Goal: Information Seeking & Learning: Learn about a topic

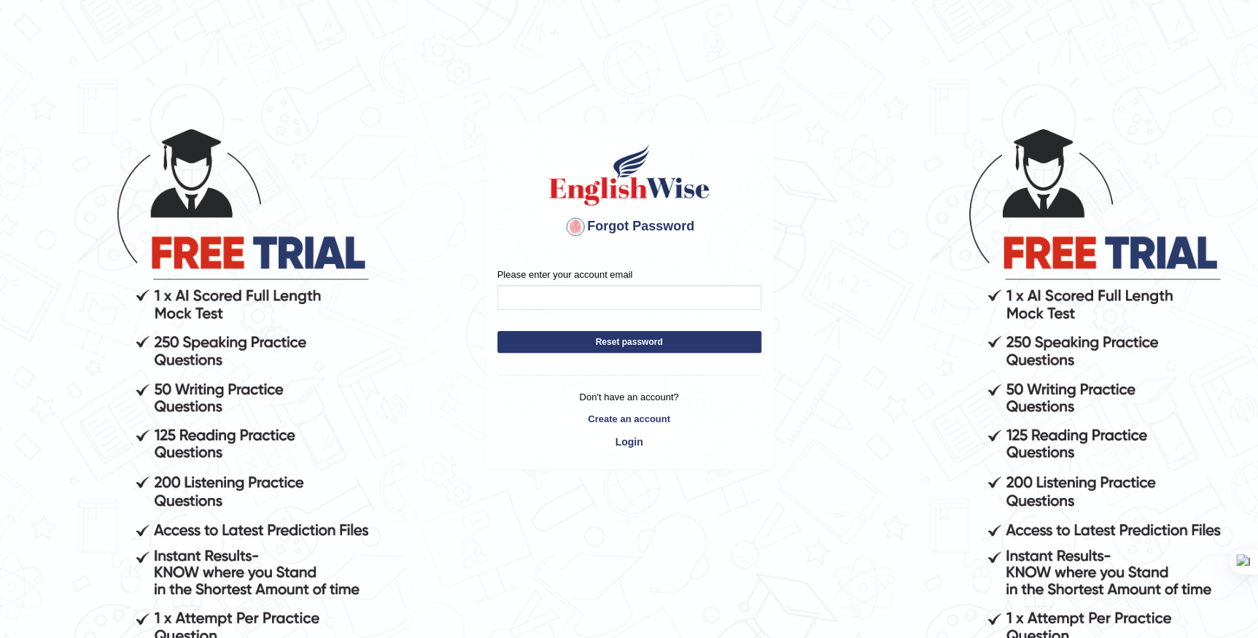
click at [875, 433] on body "Forgot Password Please enter your account email Reset password Don't have an ac…" at bounding box center [629, 382] width 1258 height 638
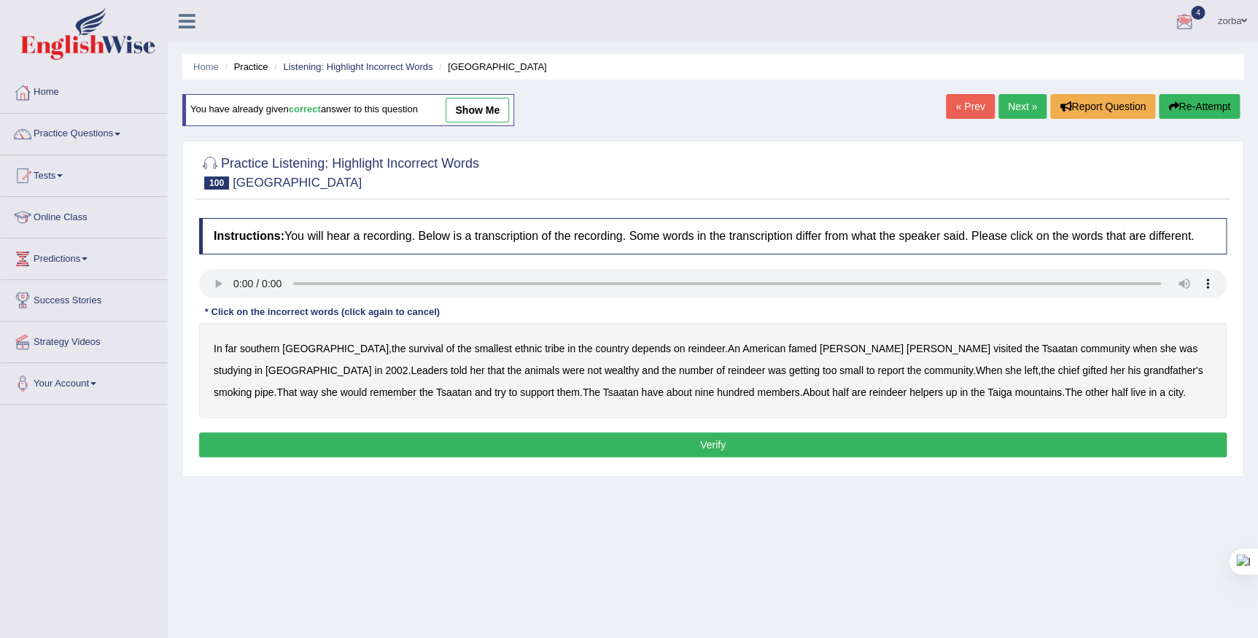
click at [1016, 102] on link "Next »" at bounding box center [1023, 106] width 48 height 25
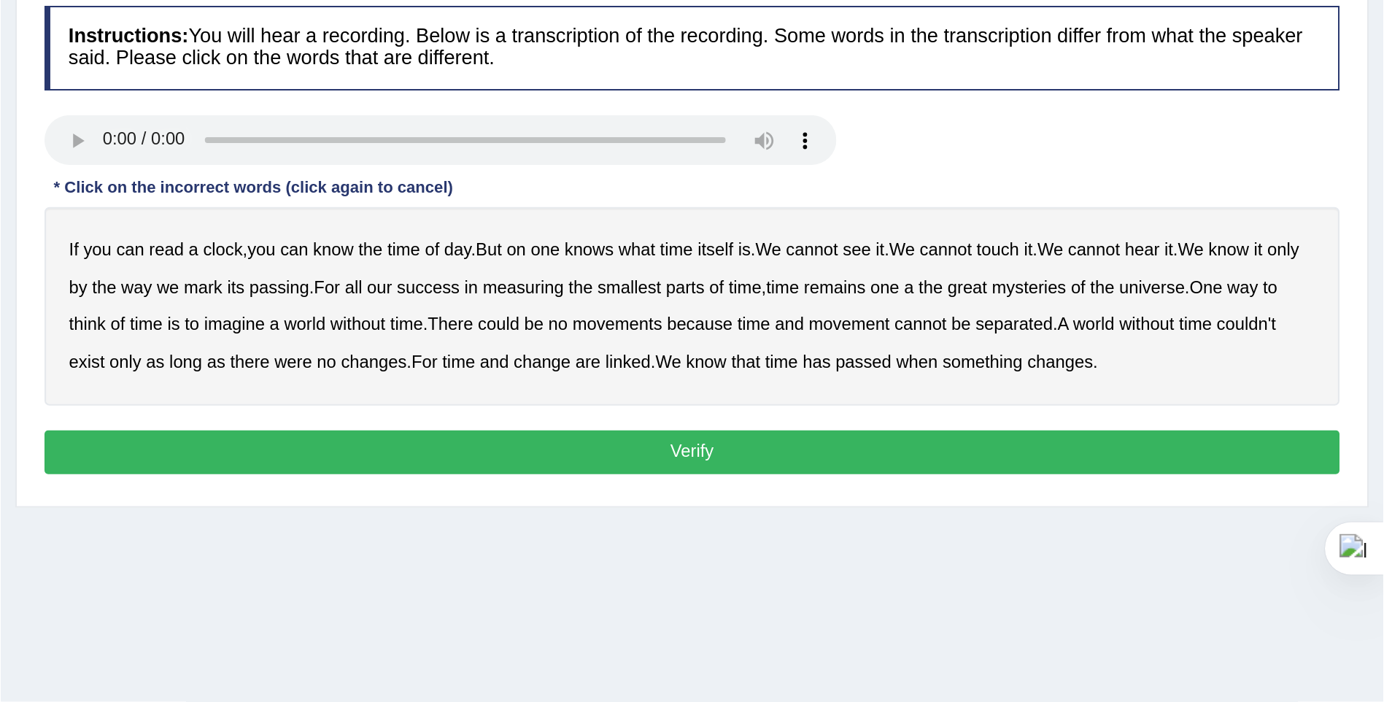
scroll to position [64, 0]
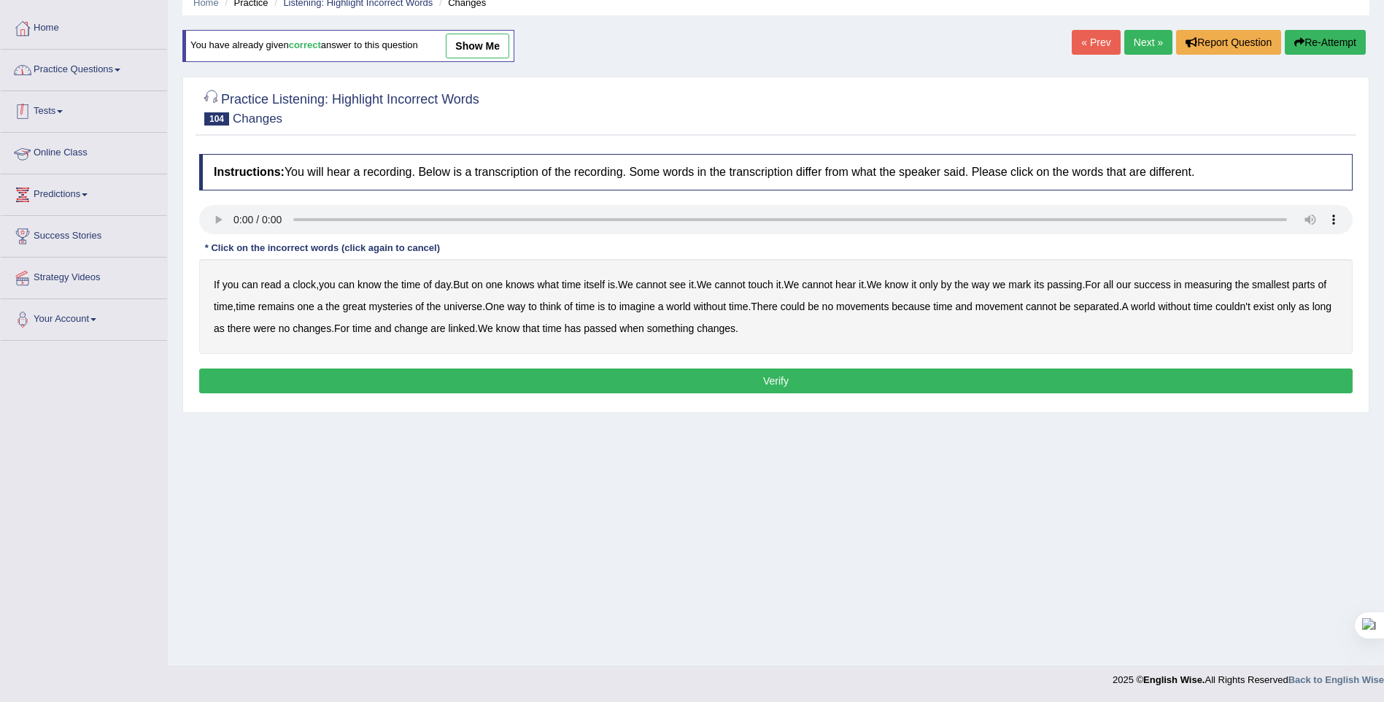
click at [88, 66] on link "Practice Questions" at bounding box center [84, 68] width 166 height 36
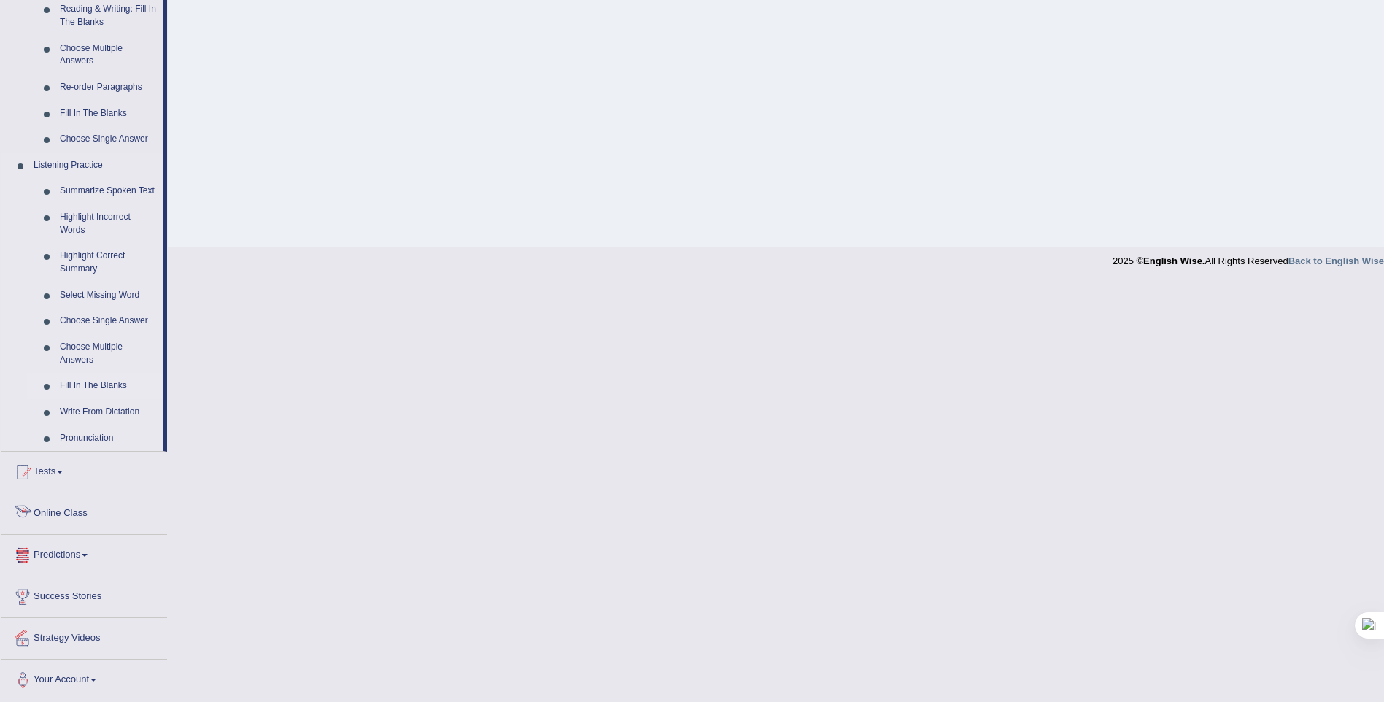
click at [110, 401] on link "Write From Dictation" at bounding box center [108, 412] width 110 height 26
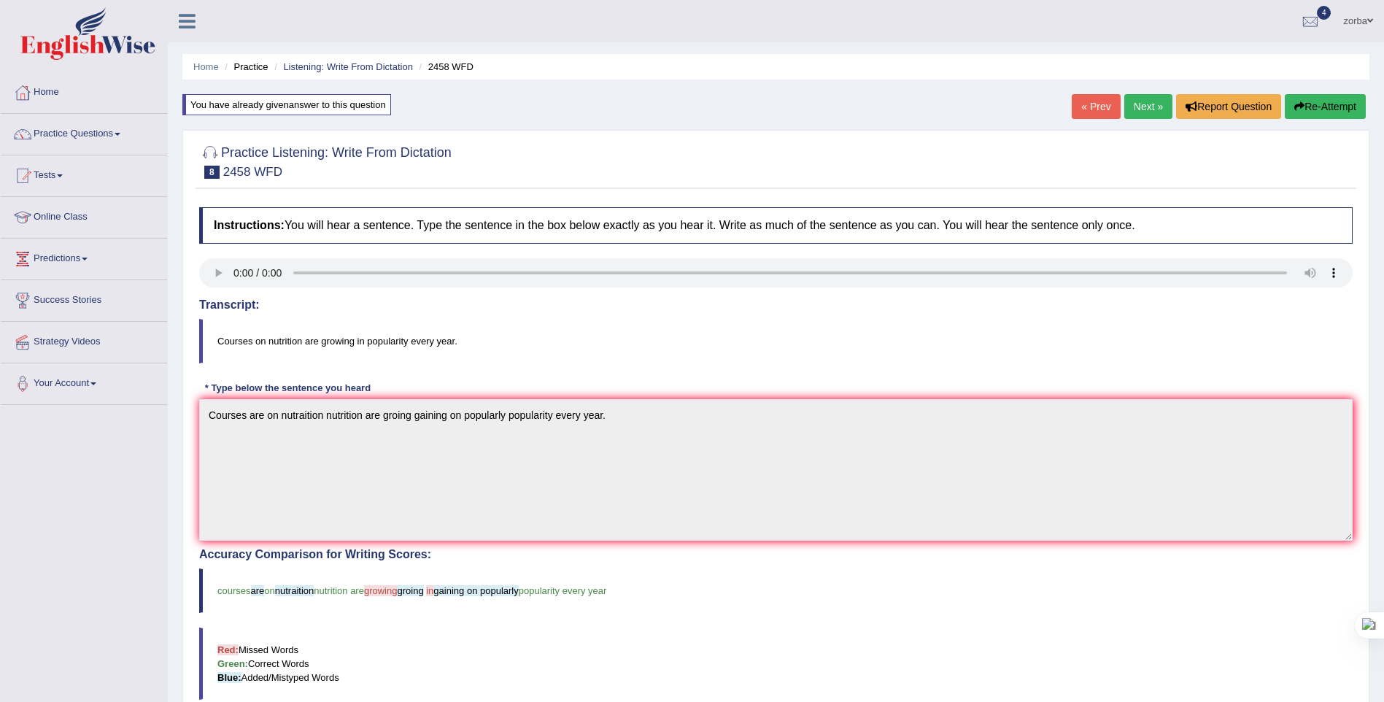
click at [1102, 107] on link "« Prev" at bounding box center [1096, 106] width 48 height 25
click at [1099, 106] on link "« Prev" at bounding box center [1096, 106] width 48 height 25
click at [1096, 107] on link "« Prev" at bounding box center [1096, 106] width 48 height 25
click at [1099, 112] on link "« Prev" at bounding box center [1096, 106] width 48 height 25
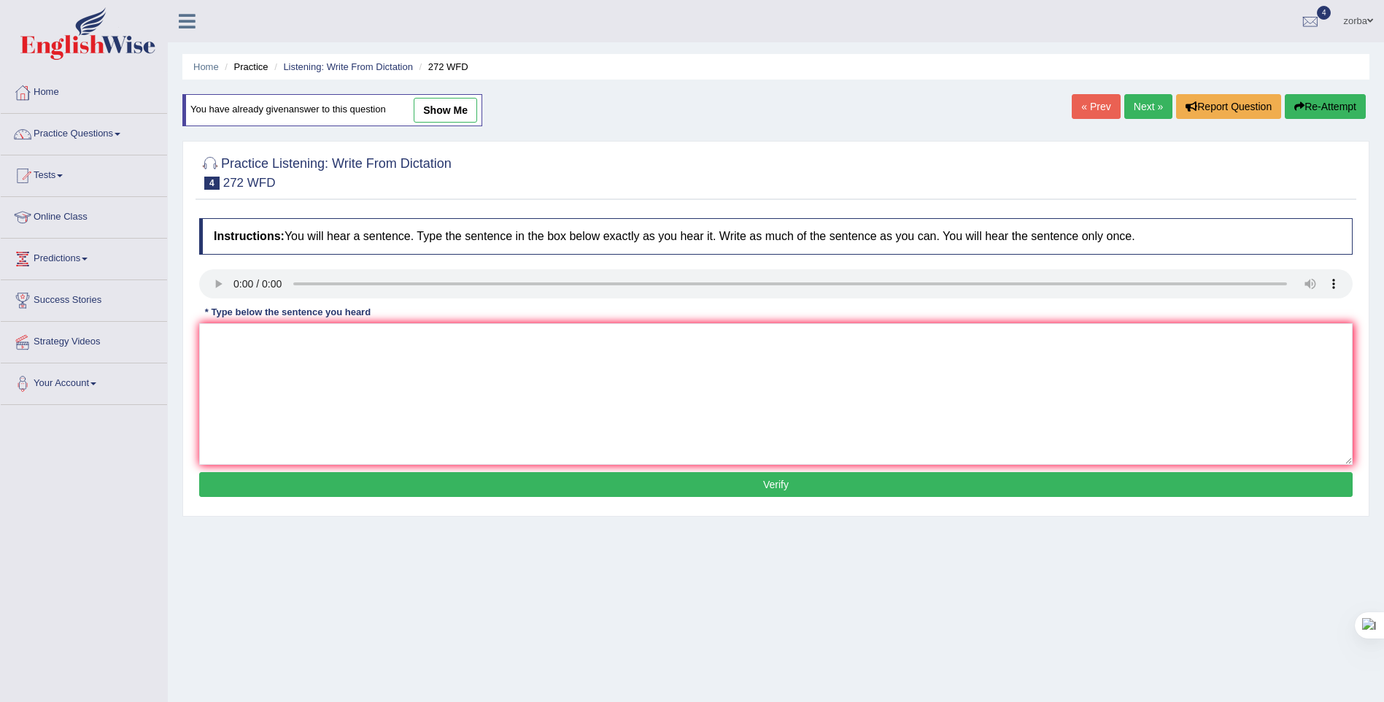
click at [436, 119] on link "show me" at bounding box center [445, 110] width 63 height 25
type textarea "The development have has had a great negative impact on the environment."
